Goal: Information Seeking & Learning: Learn about a topic

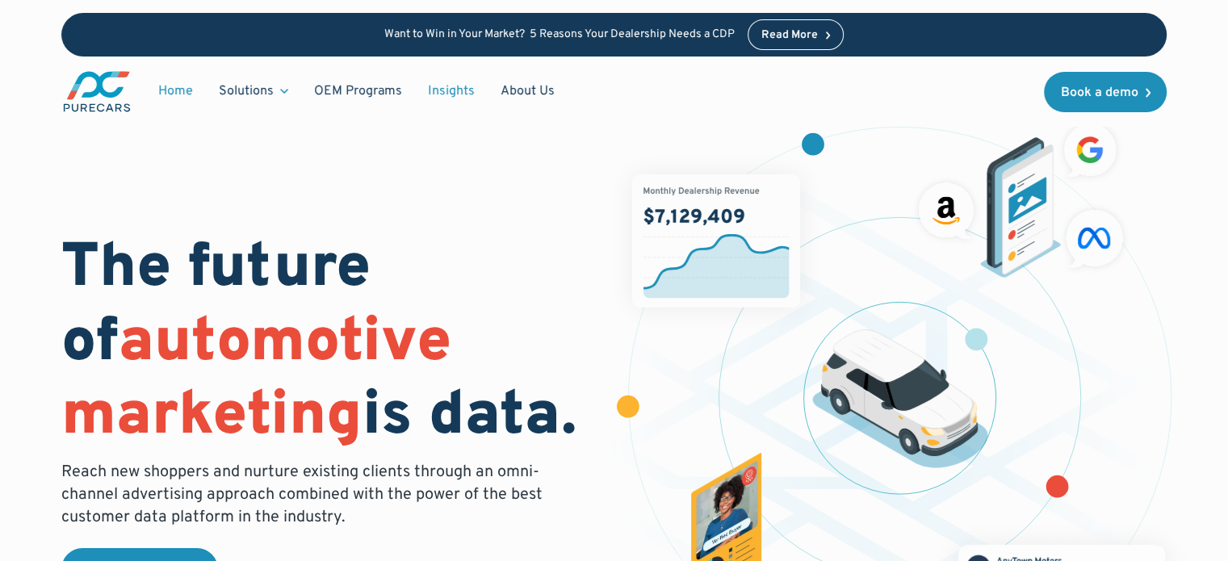
click at [459, 90] on link "Insights" at bounding box center [451, 91] width 73 height 31
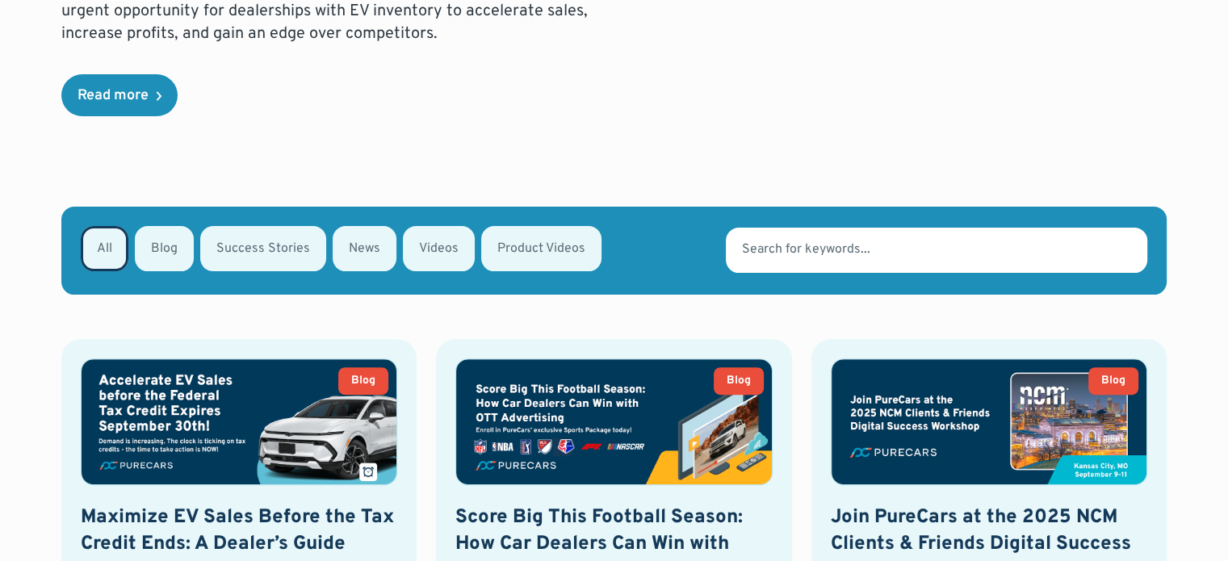
scroll to position [477, 0]
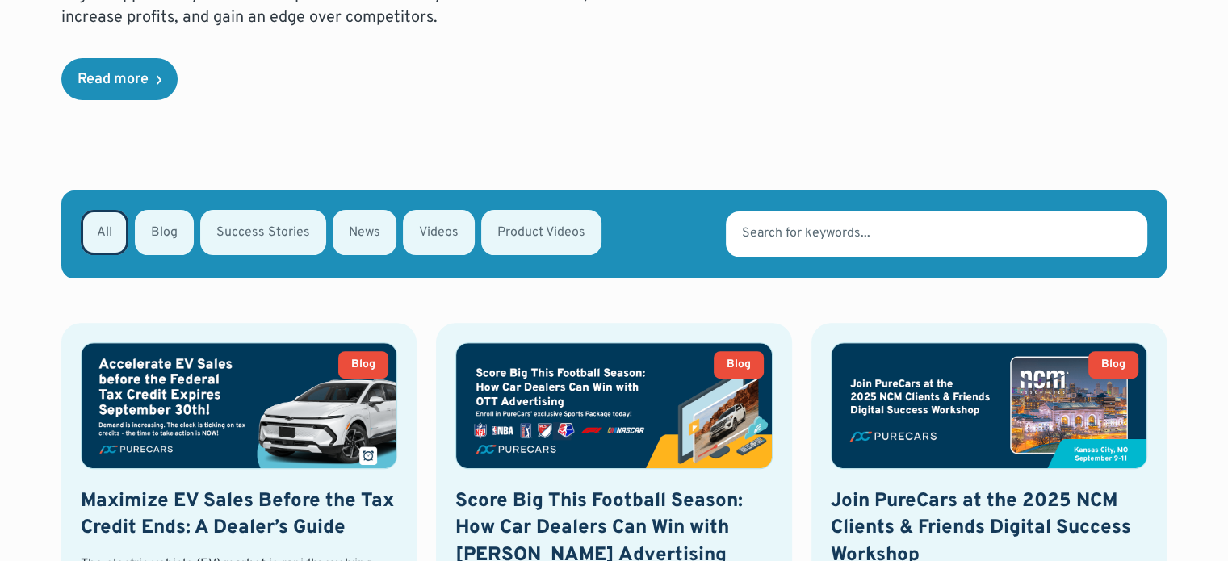
click at [310, 241] on div "Email Form" at bounding box center [263, 232] width 126 height 45
click at [227, 237] on input "Success Stories" at bounding box center [221, 231] width 10 height 10
radio input "true"
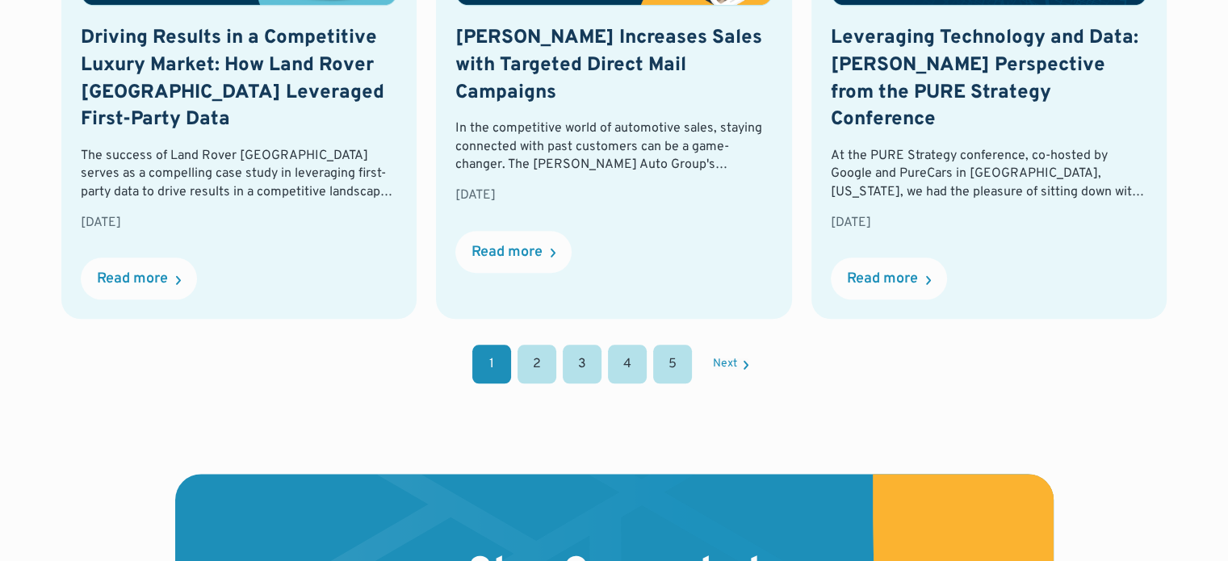
scroll to position [1956, 0]
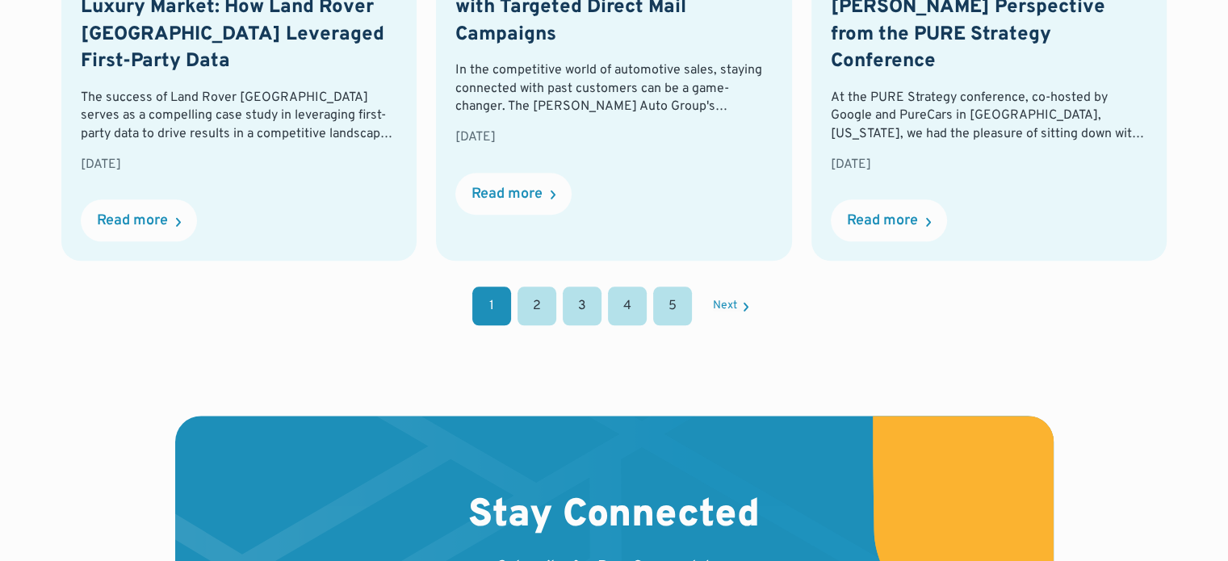
click at [674, 313] on link "5" at bounding box center [672, 306] width 39 height 39
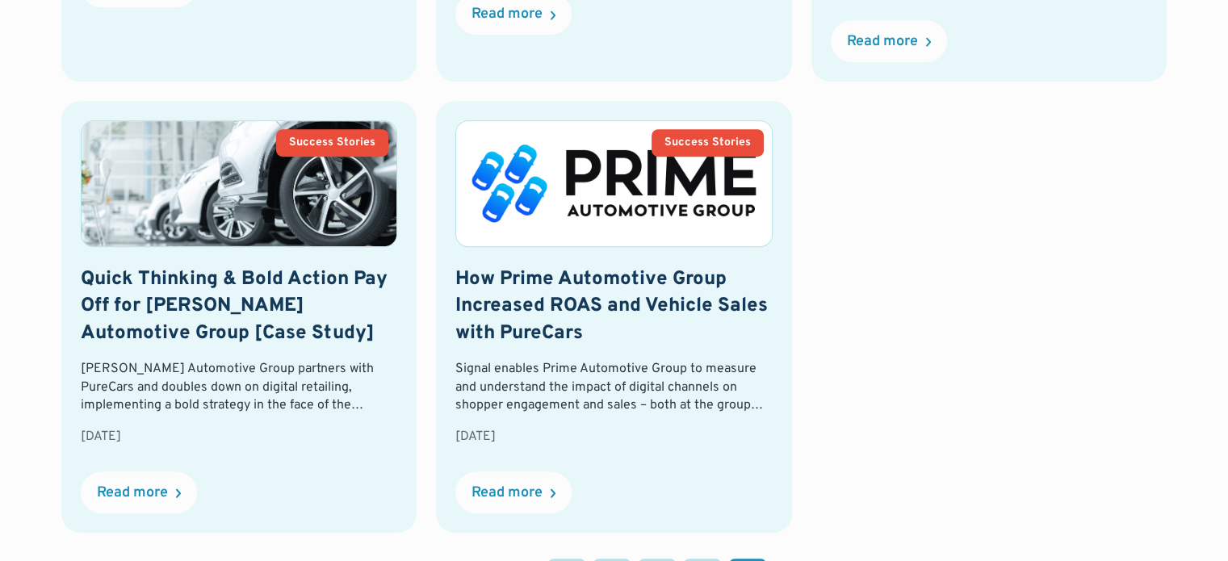
scroll to position [1206, 0]
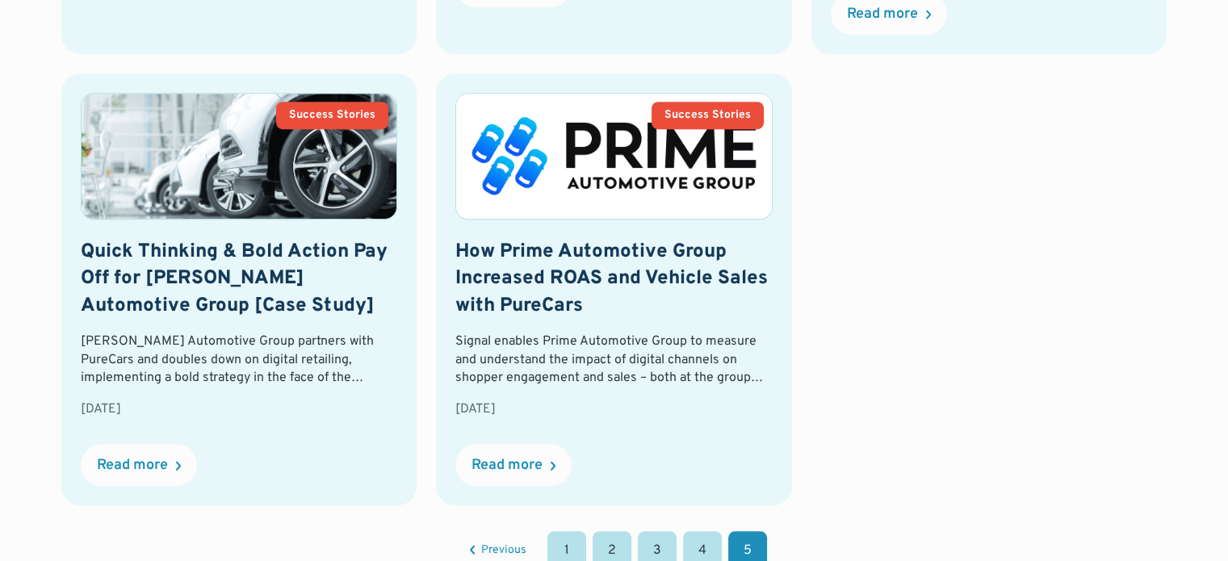
click at [958, 136] on div "Success Stories Rusnak Auto Group Testimonial In addition to support and perfor…" at bounding box center [614, 50] width 1106 height 911
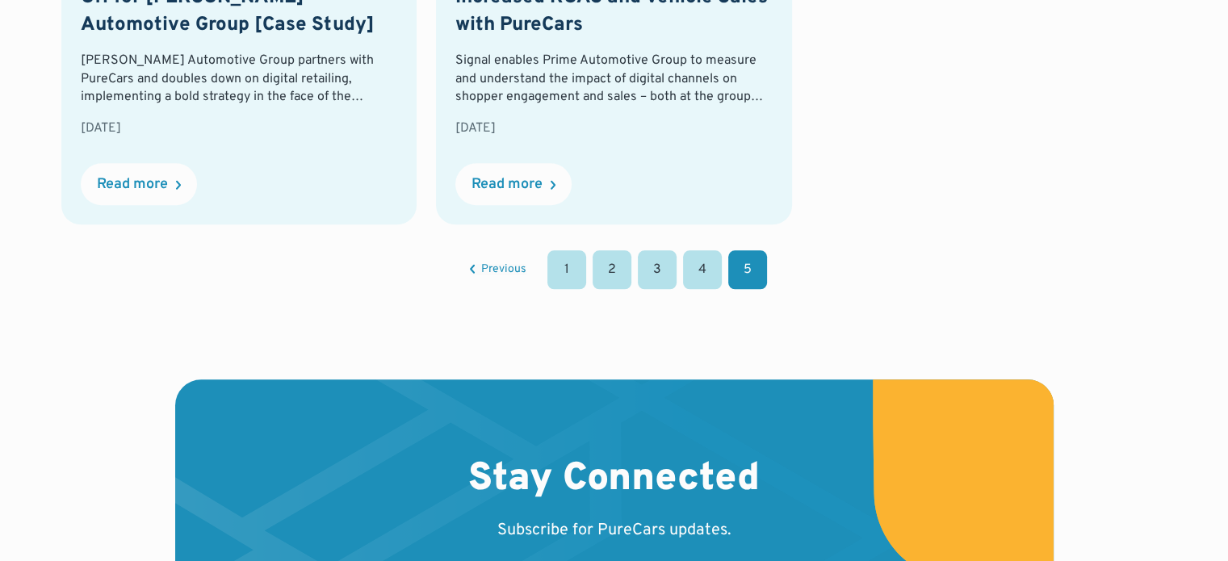
scroll to position [1455, 0]
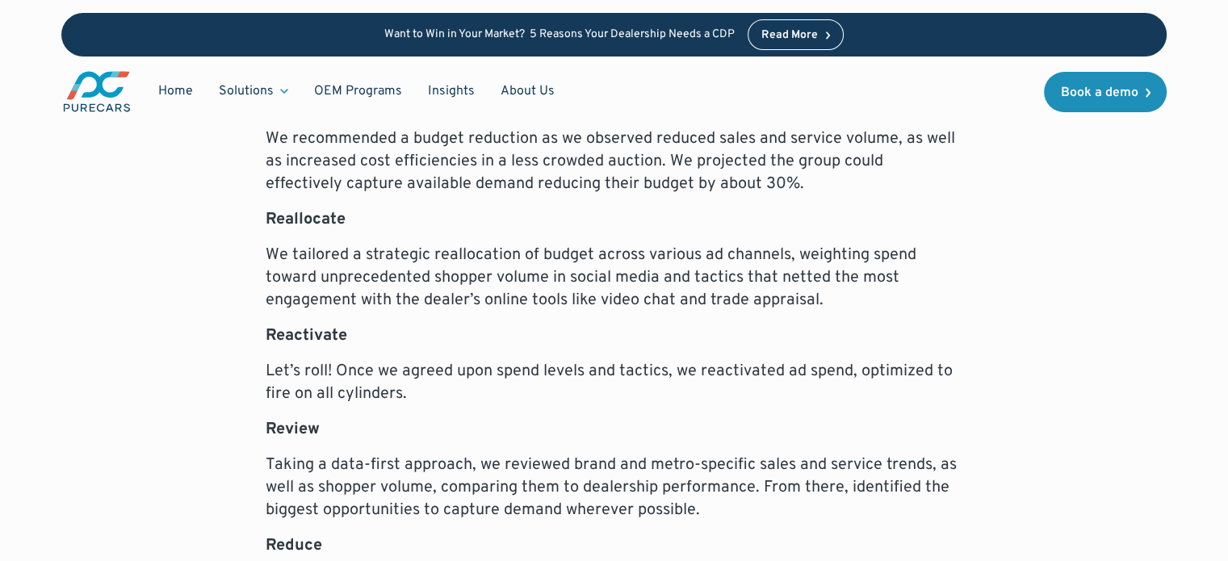
scroll to position [2478, 0]
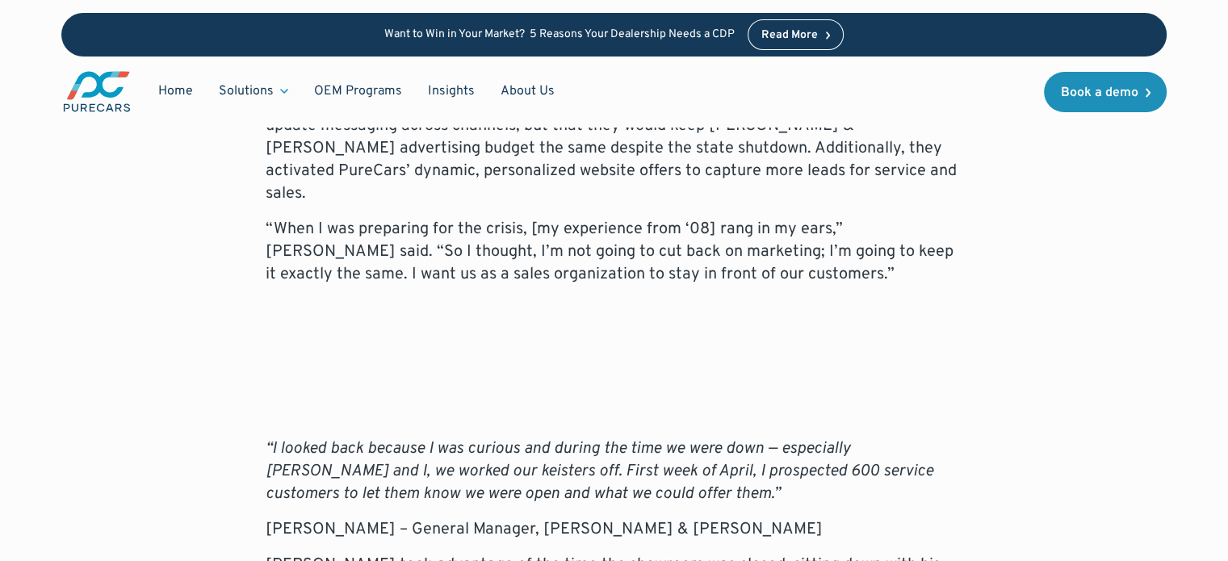
scroll to position [2384, 0]
